Goal: Use online tool/utility: Use online tool/utility

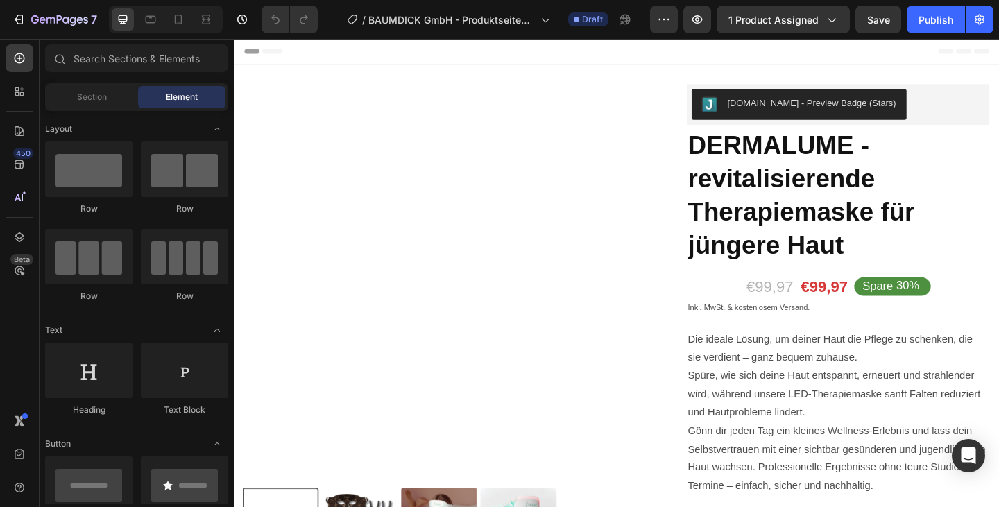
radio input "false"
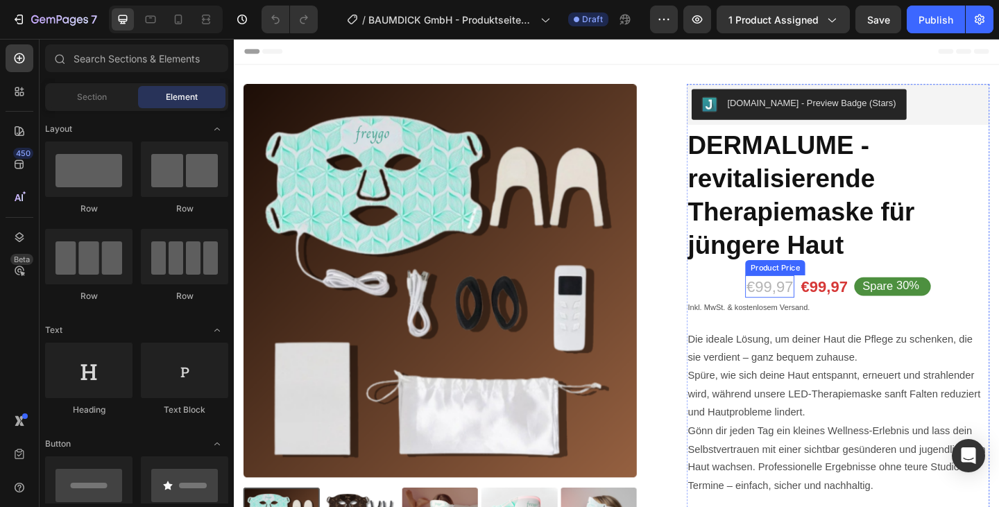
click at [806, 304] on div "€99,97" at bounding box center [816, 308] width 53 height 24
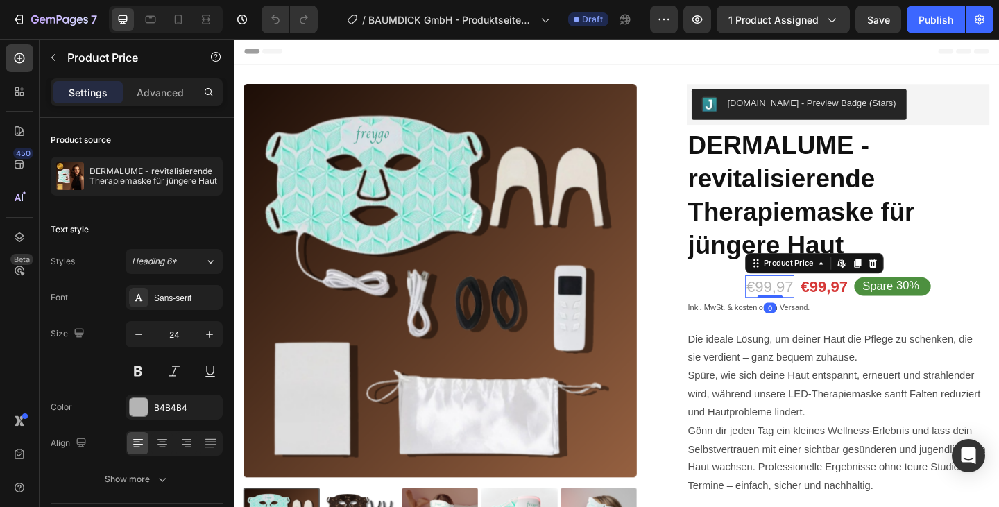
click at [818, 309] on div "€99,97" at bounding box center [816, 308] width 53 height 24
click at [893, 285] on icon at bounding box center [893, 282] width 6 height 8
click at [868, 288] on div "Product Price" at bounding box center [836, 283] width 87 height 17
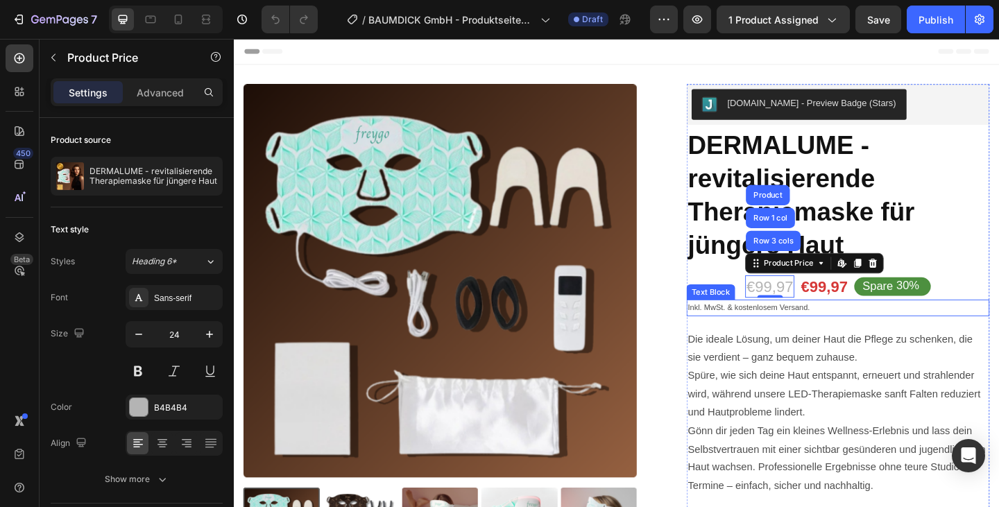
click at [857, 342] on div "Icon Icon Icon Icon Icon Icon List 2,500+ Verified Reviews! Text Block Row [DOM…" at bounding box center [890, 507] width 329 height 839
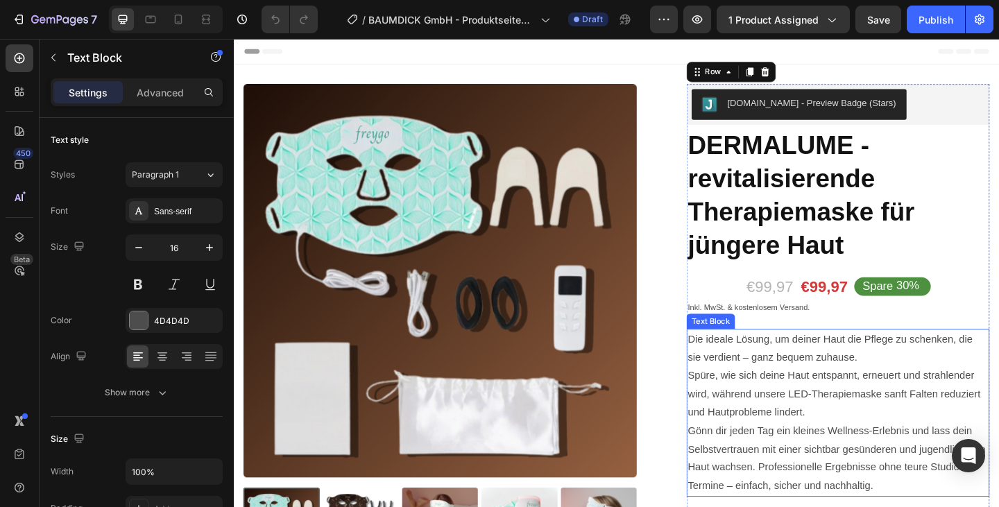
click at [872, 393] on p "Die ideale Lösung, um deiner Haut die Pflege zu schenken, die sie verdient – ga…" at bounding box center [890, 446] width 327 height 180
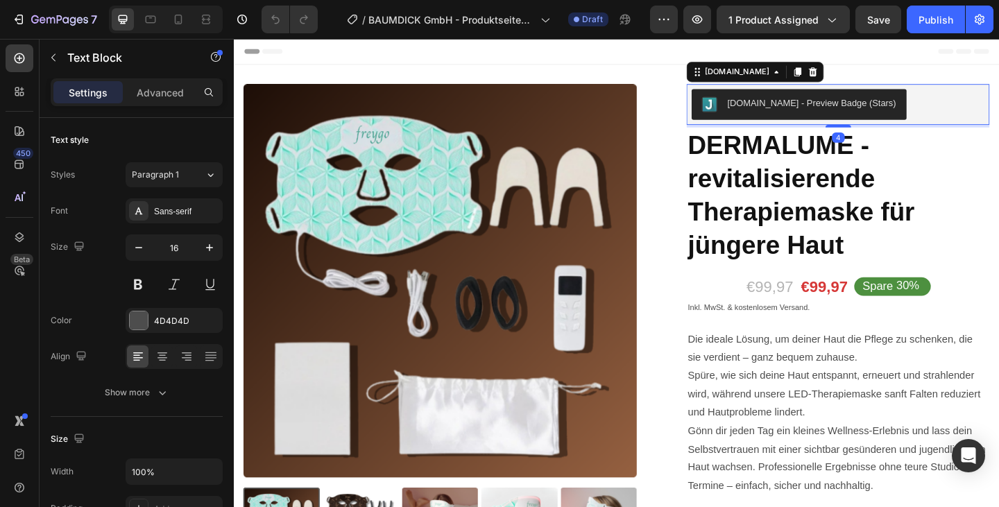
click at [976, 108] on div "[DOMAIN_NAME] - Preview Badge (Stars)" at bounding box center [891, 110] width 318 height 33
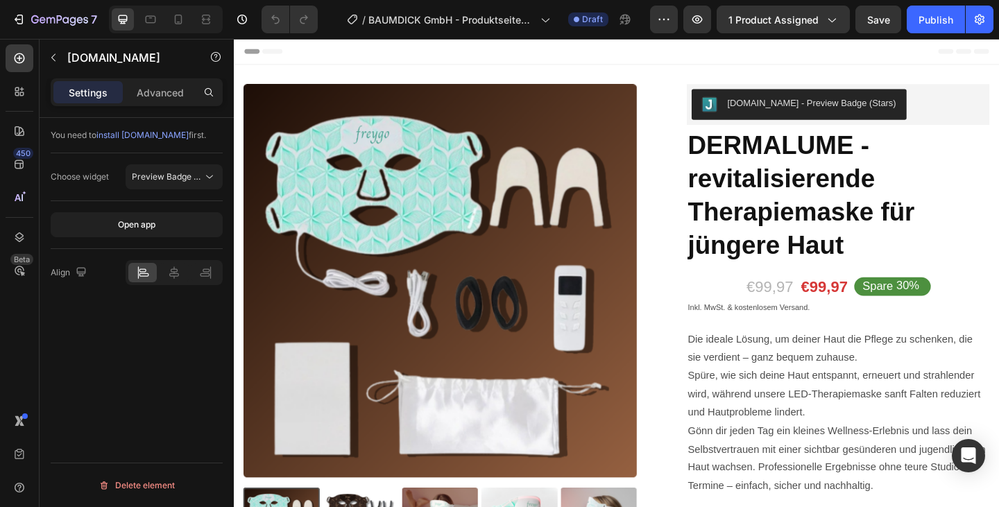
click at [917, 50] on div "Header" at bounding box center [650, 53] width 810 height 28
